Goal: Task Accomplishment & Management: Use online tool/utility

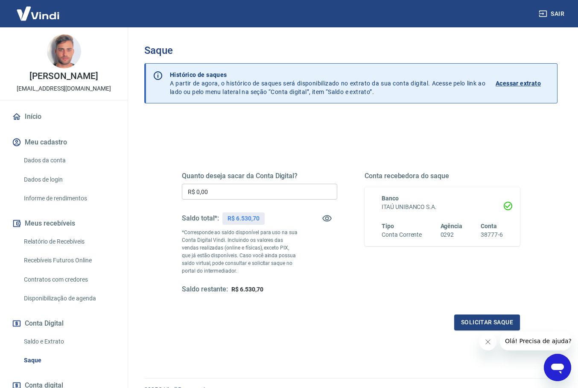
click at [249, 221] on p "R$ 6.530,70" at bounding box center [244, 218] width 32 height 9
copy p "6.530,70"
click at [249, 193] on input "R$ 0,00" at bounding box center [259, 192] width 155 height 16
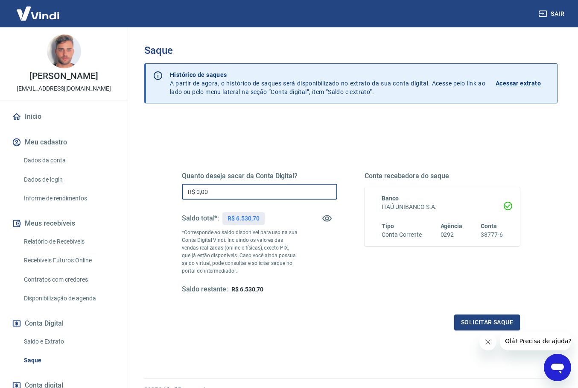
paste input "6.530,7"
type input "R$ 6.530,70"
click at [487, 321] on button "Solicitar saque" at bounding box center [488, 322] width 66 height 16
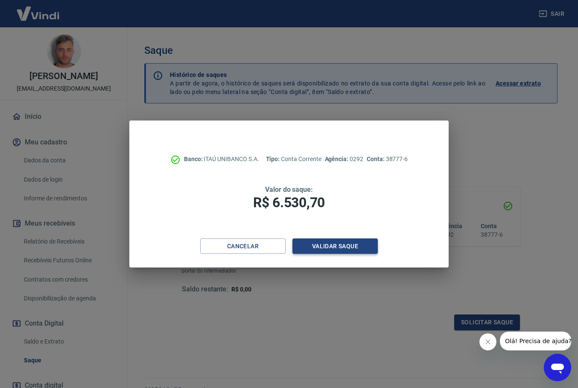
click at [336, 242] on button "Validar saque" at bounding box center [335, 246] width 85 height 16
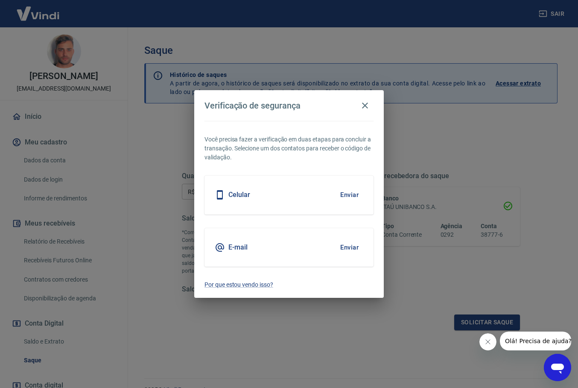
click at [351, 195] on button "Enviar" at bounding box center [350, 195] width 28 height 18
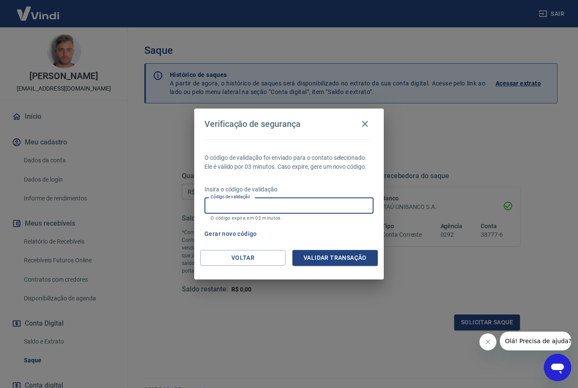
click at [333, 203] on input "Código de validação" at bounding box center [289, 205] width 169 height 16
type input "288320"
click at [346, 256] on button "Validar transação" at bounding box center [335, 258] width 85 height 16
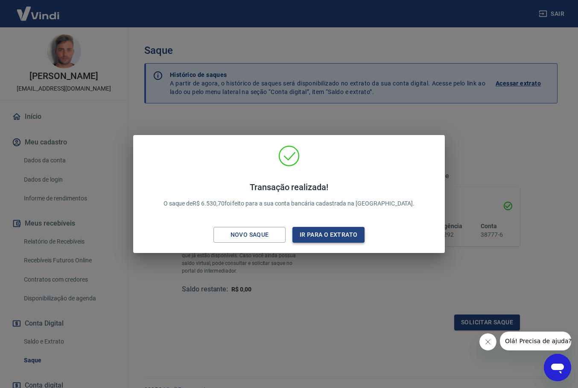
click at [344, 239] on button "Ir para o extrato" at bounding box center [329, 235] width 72 height 16
